Goal: Navigation & Orientation: Find specific page/section

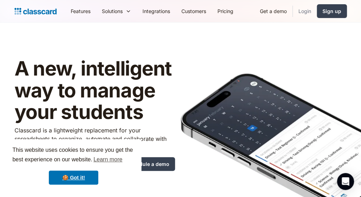
click at [305, 12] on link "Login" at bounding box center [305, 11] width 24 height 16
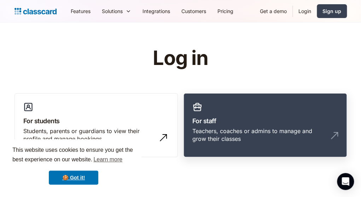
click at [219, 117] on h3 "For staff" at bounding box center [265, 121] width 146 height 10
